Goal: Check status: Verify the current state of an ongoing process or item

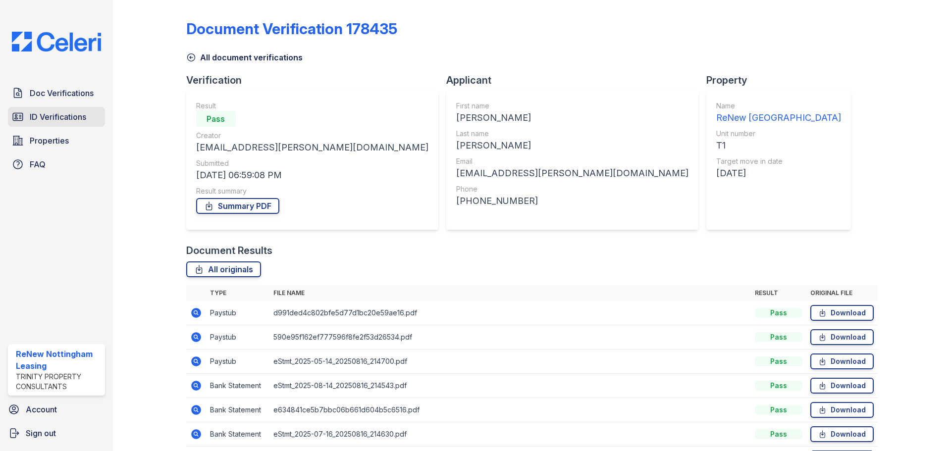
click at [60, 121] on span "ID Verifications" at bounding box center [58, 117] width 56 height 12
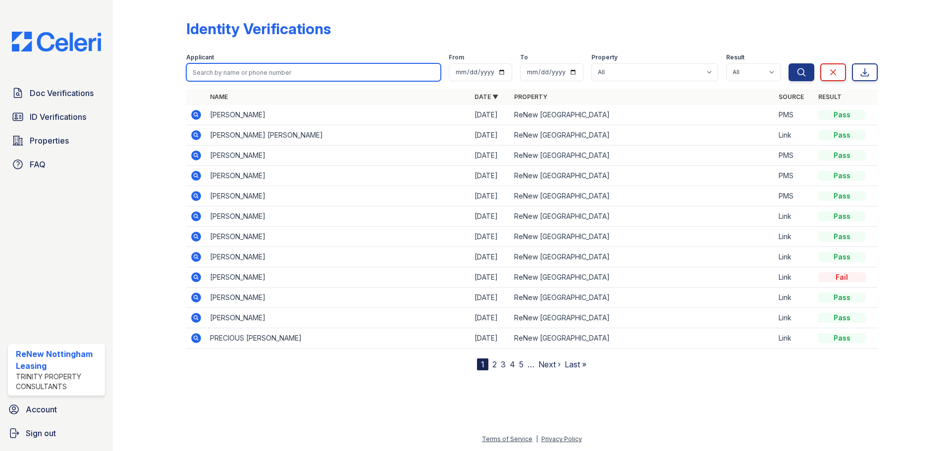
click at [321, 68] on input "search" at bounding box center [313, 72] width 255 height 18
type input "aisha"
click at [788, 63] on button "Search" at bounding box center [801, 72] width 26 height 18
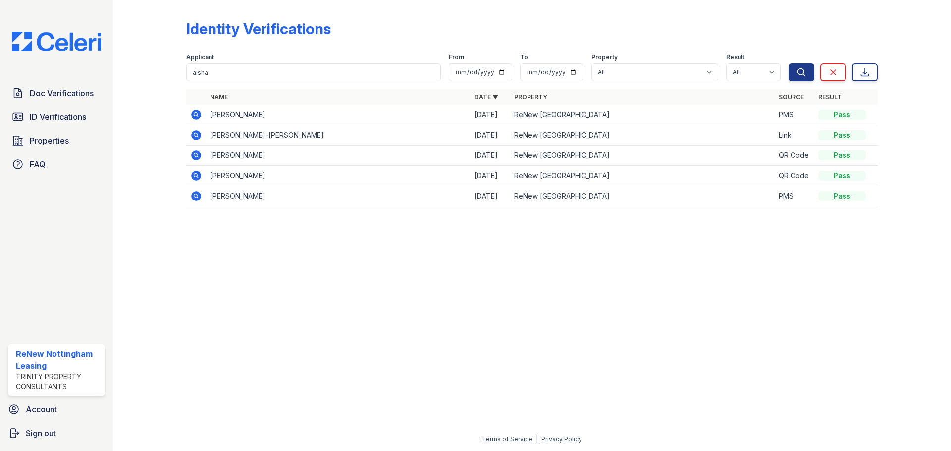
click at [198, 113] on icon at bounding box center [196, 115] width 10 height 10
